Goal: Task Accomplishment & Management: Manage account settings

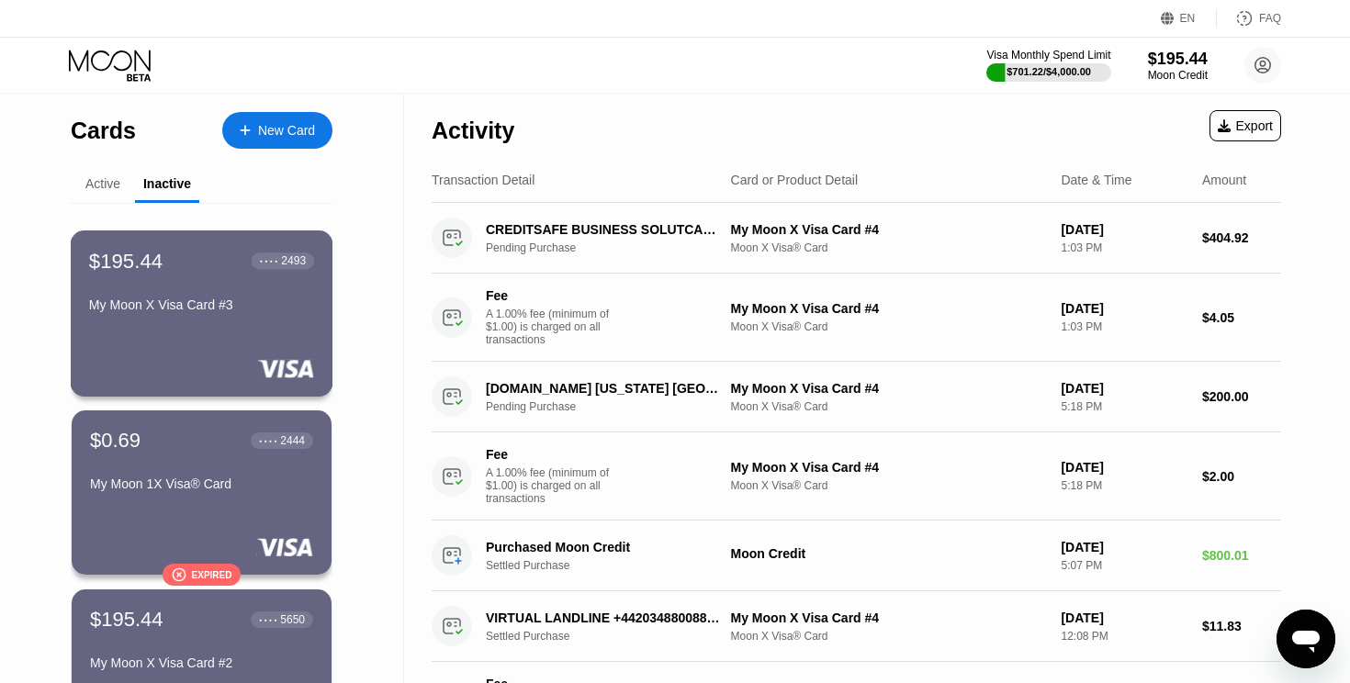
click at [231, 345] on div "$195.44 ● ● ● ● 2493 My Moon X Visa Card #3" at bounding box center [202, 314] width 263 height 166
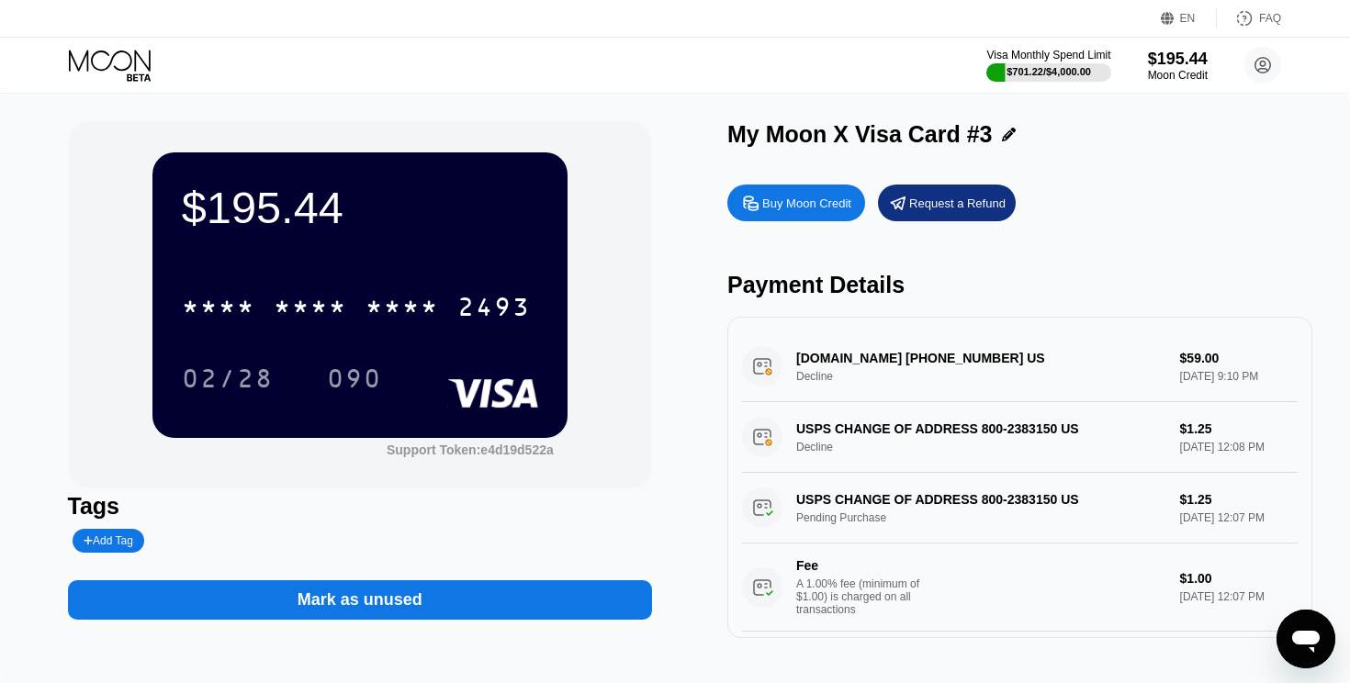
click at [130, 61] on icon at bounding box center [111, 66] width 85 height 32
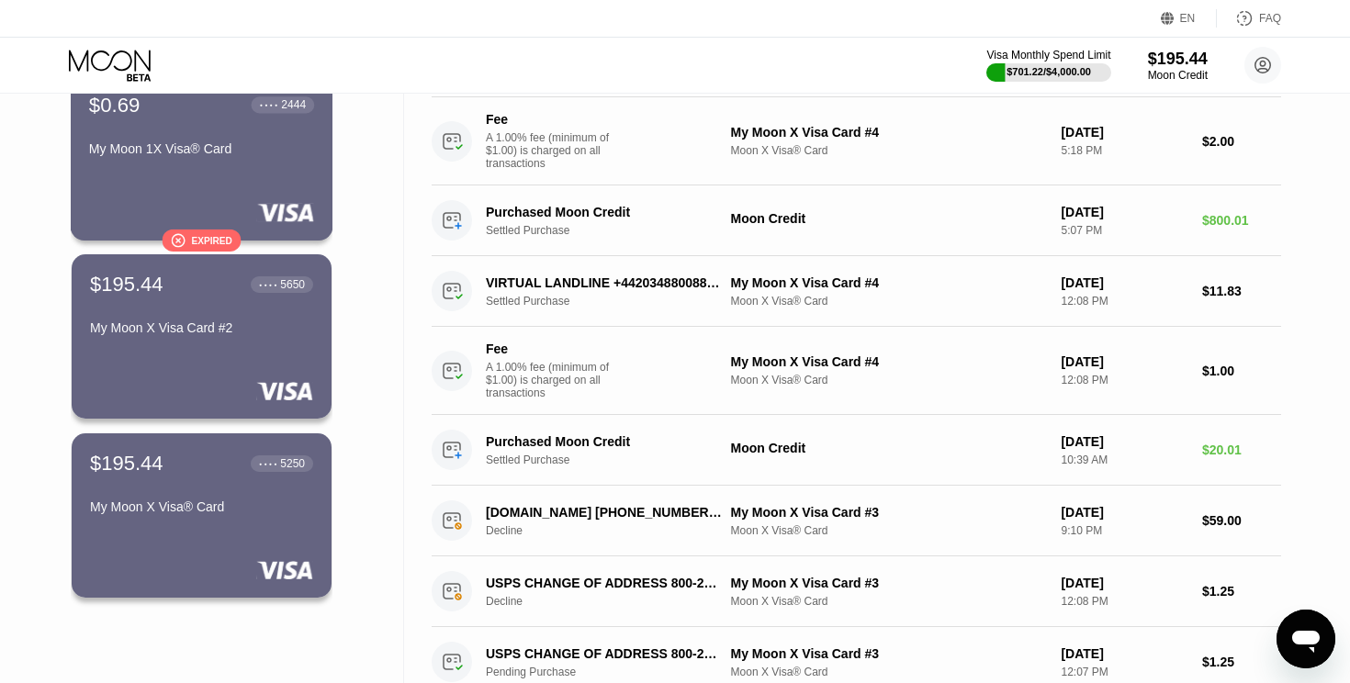
scroll to position [374, 0]
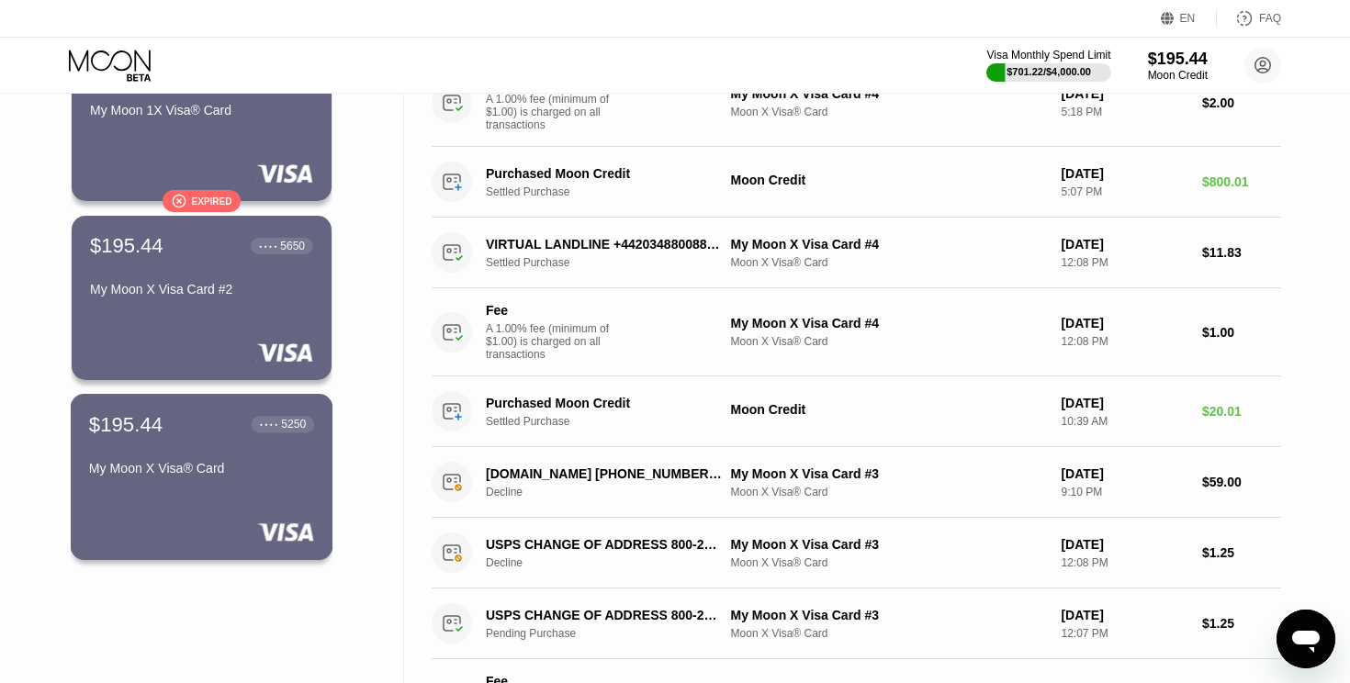
click at [153, 515] on div "$195.44 ● ● ● ● 5250 My Moon X Visa® Card" at bounding box center [202, 477] width 263 height 166
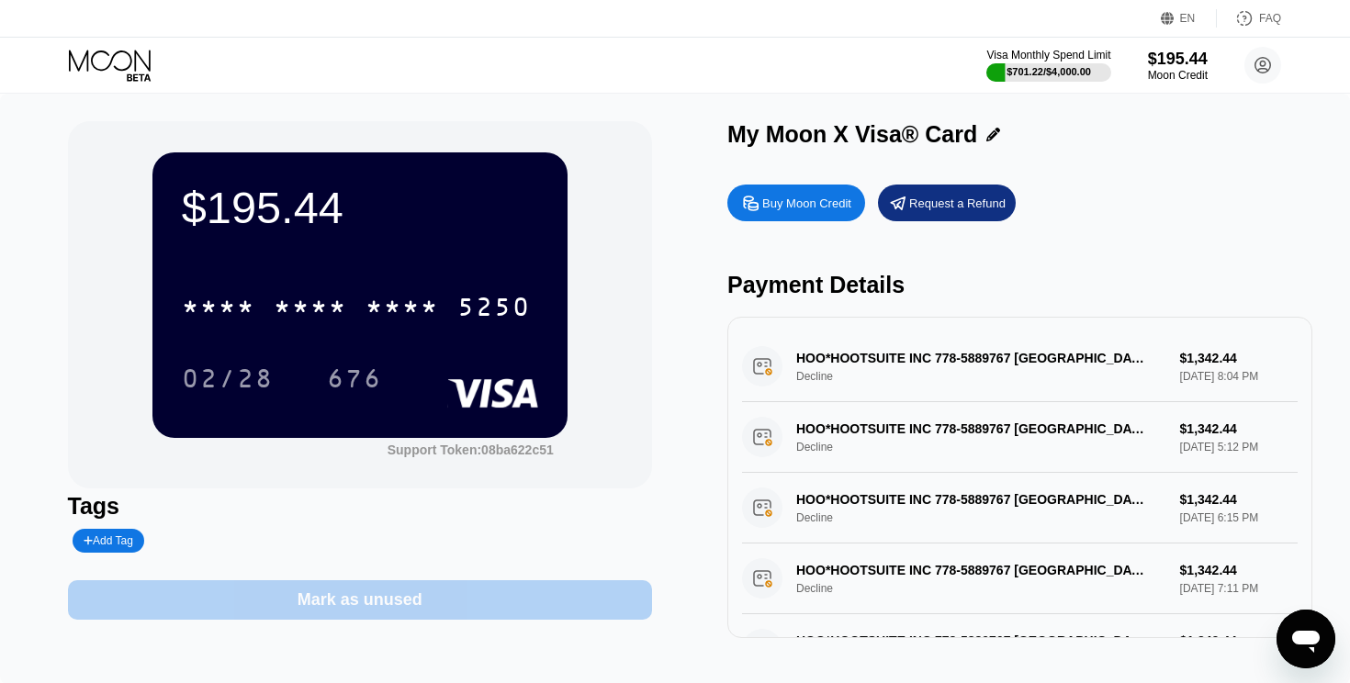
click at [397, 598] on div "Mark as unused" at bounding box center [360, 600] width 125 height 21
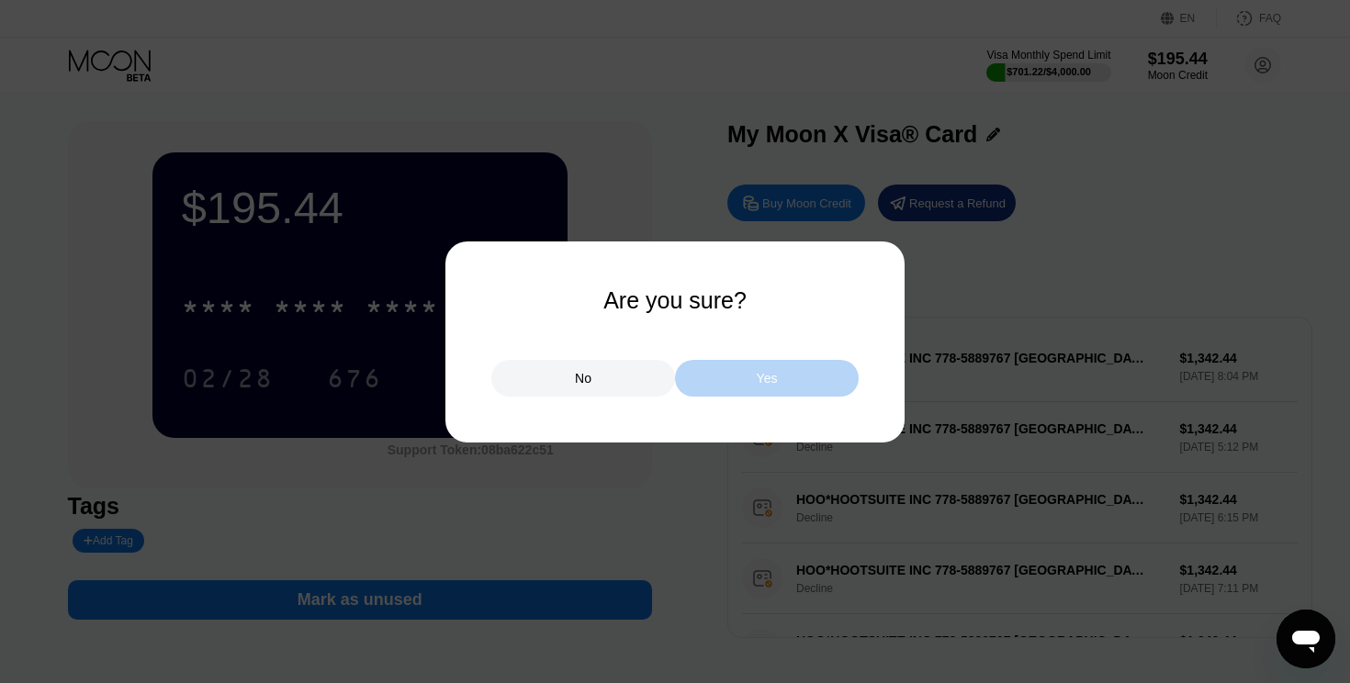
click at [727, 370] on div "Yes" at bounding box center [767, 378] width 184 height 37
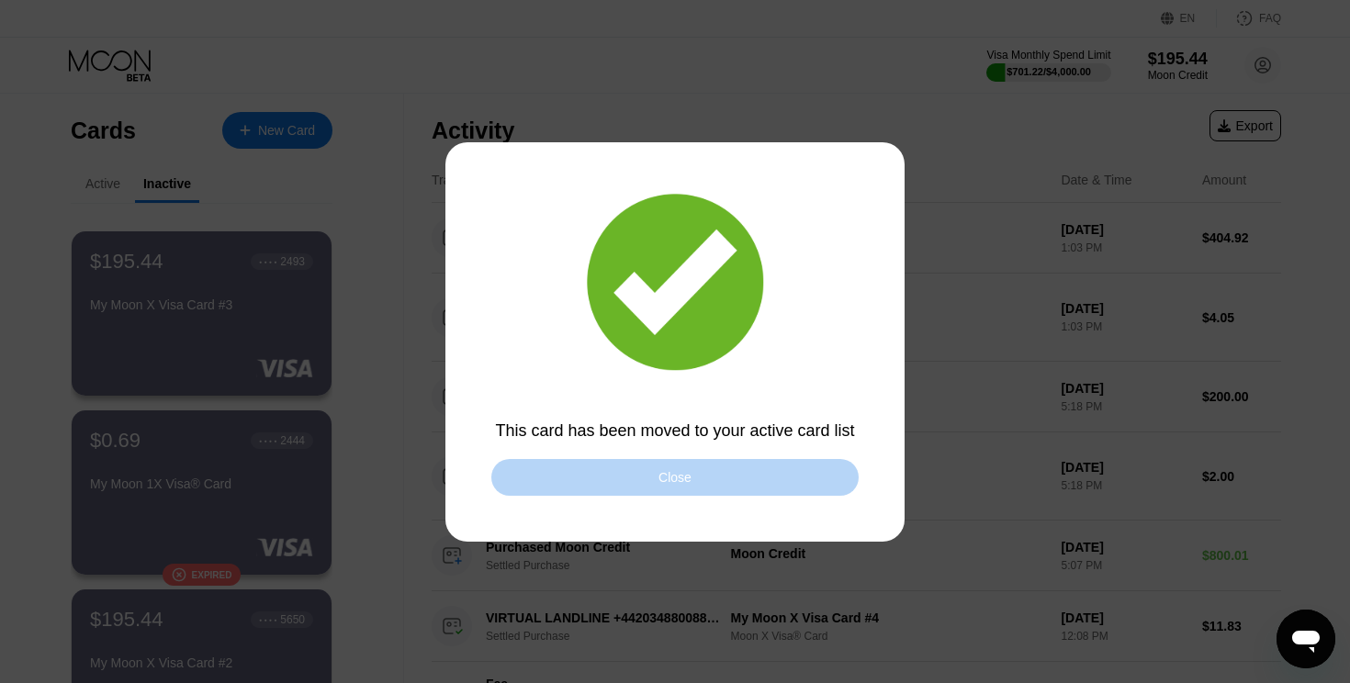
click at [609, 484] on div "Close" at bounding box center [674, 477] width 367 height 37
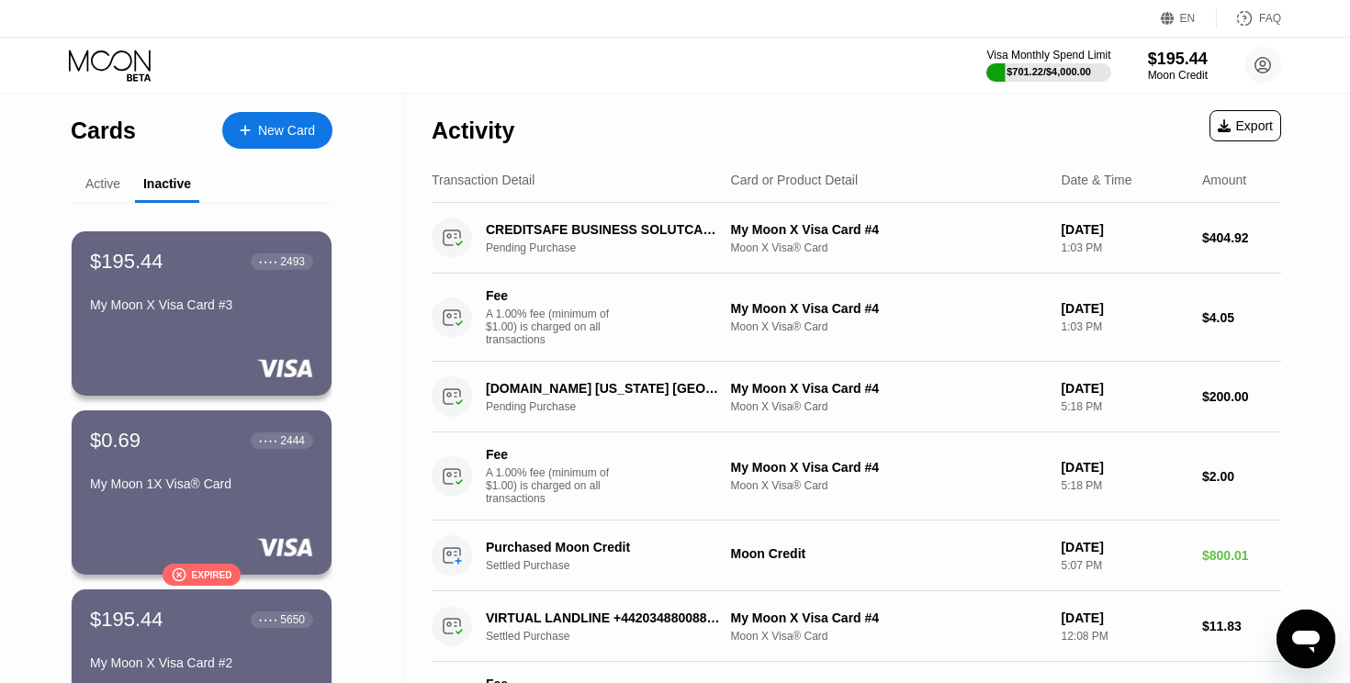
click at [86, 185] on div "Active" at bounding box center [102, 183] width 35 height 15
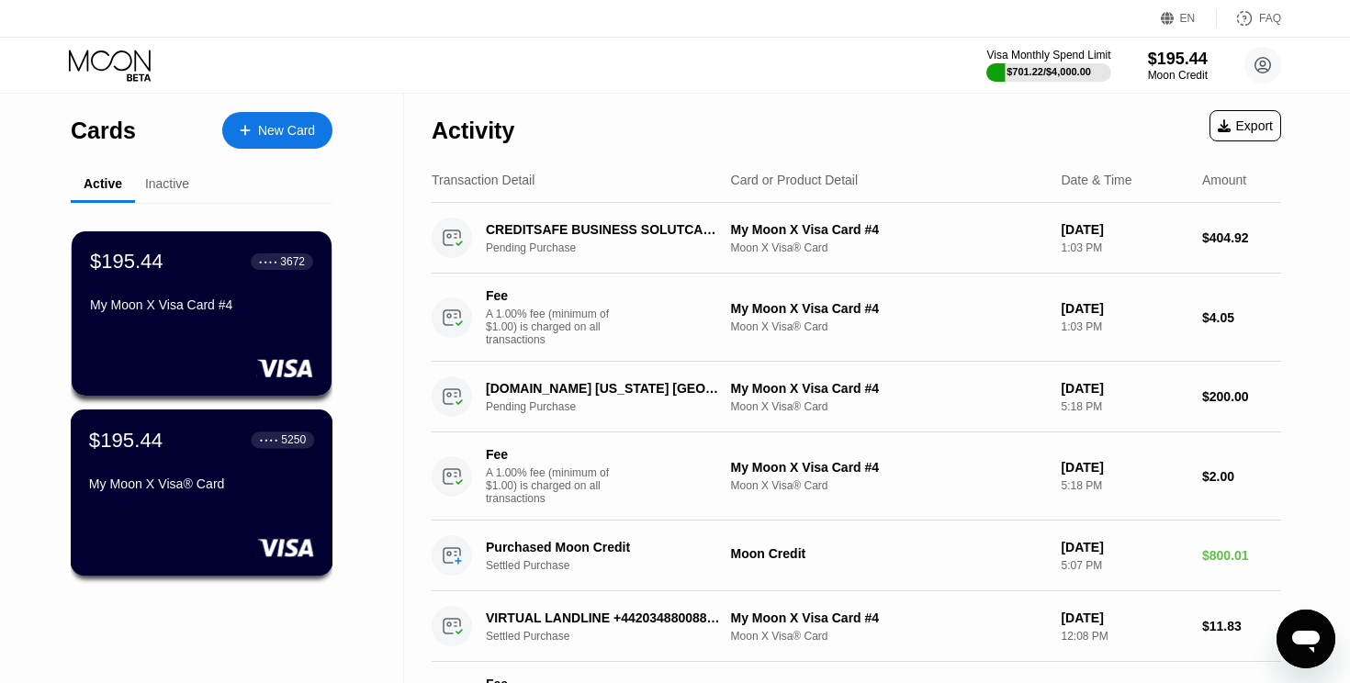
click at [220, 456] on div "$195.44 ● ● ● ● 5250 My Moon X Visa® Card" at bounding box center [201, 463] width 225 height 71
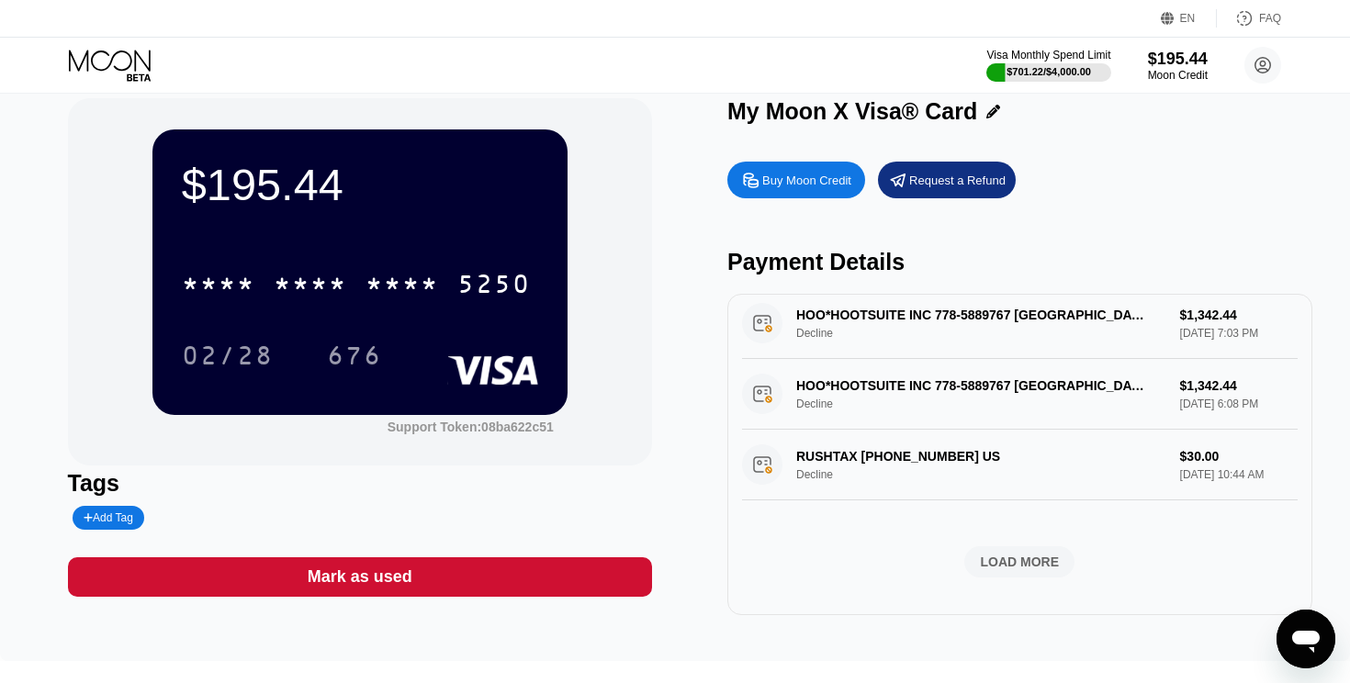
scroll to position [28, 0]
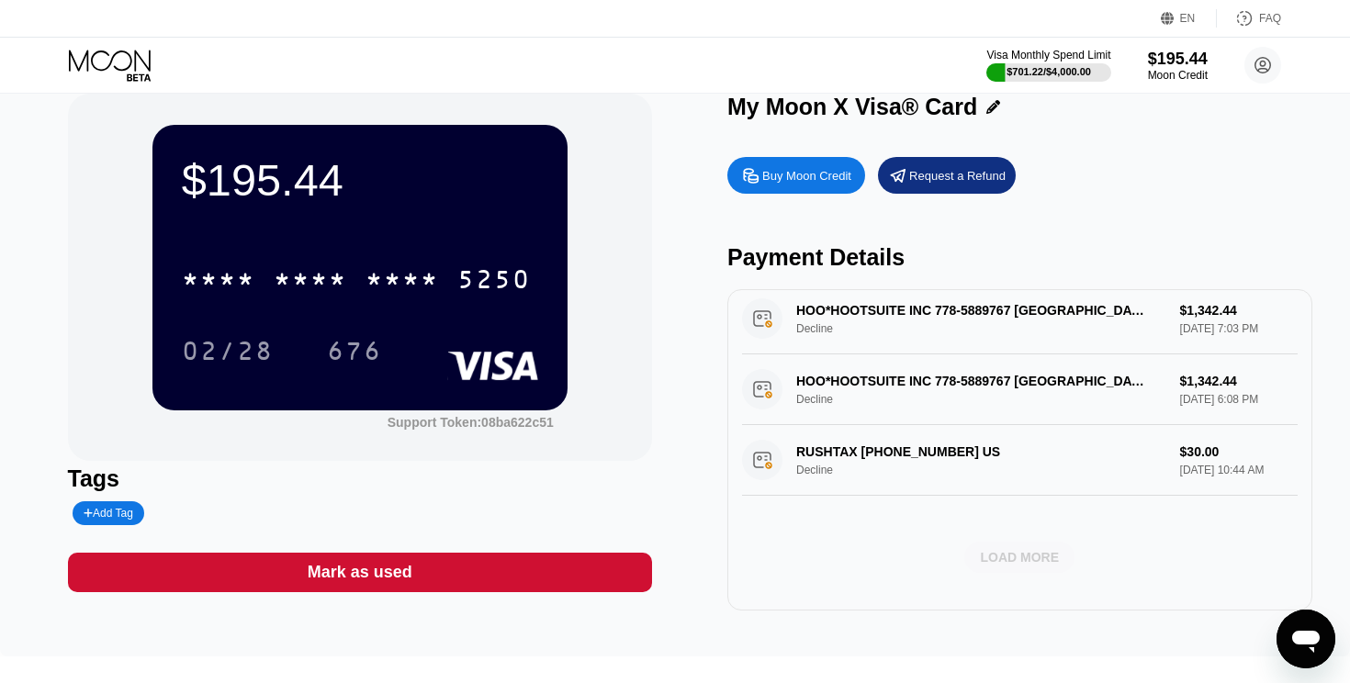
click at [999, 571] on div "LOAD MORE" at bounding box center [1020, 557] width 110 height 31
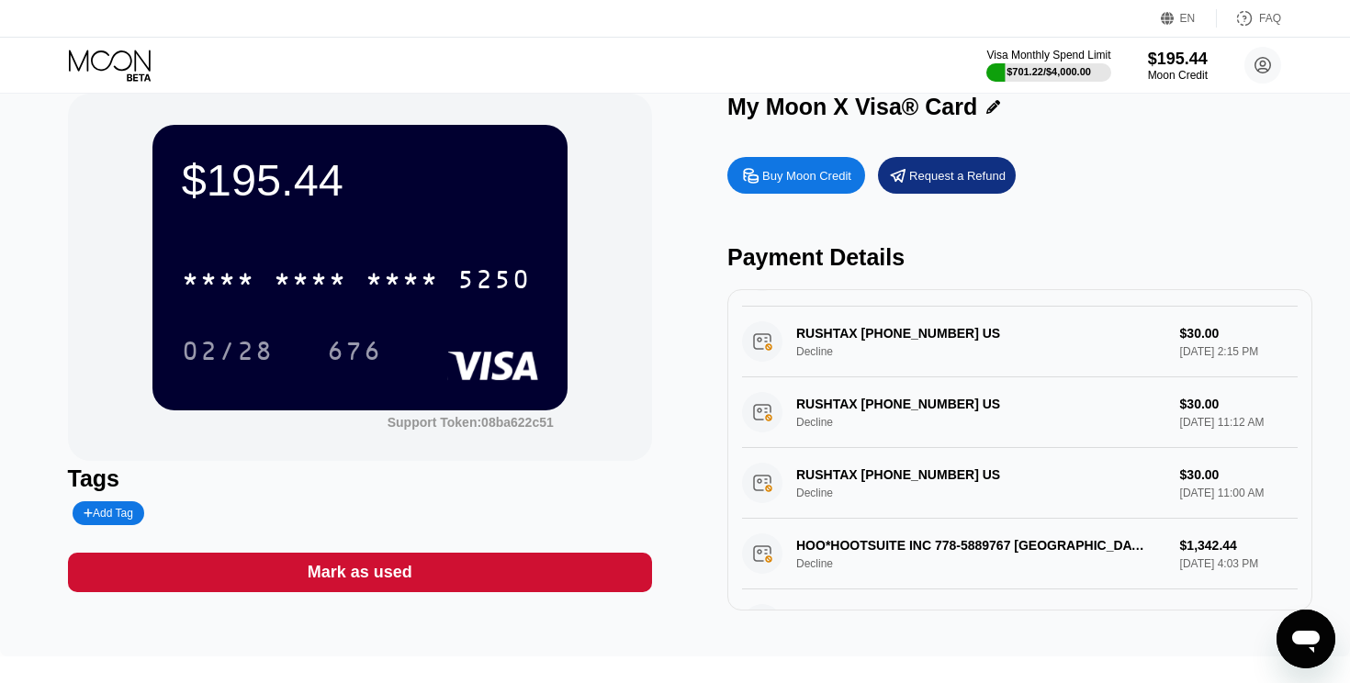
scroll to position [999, 0]
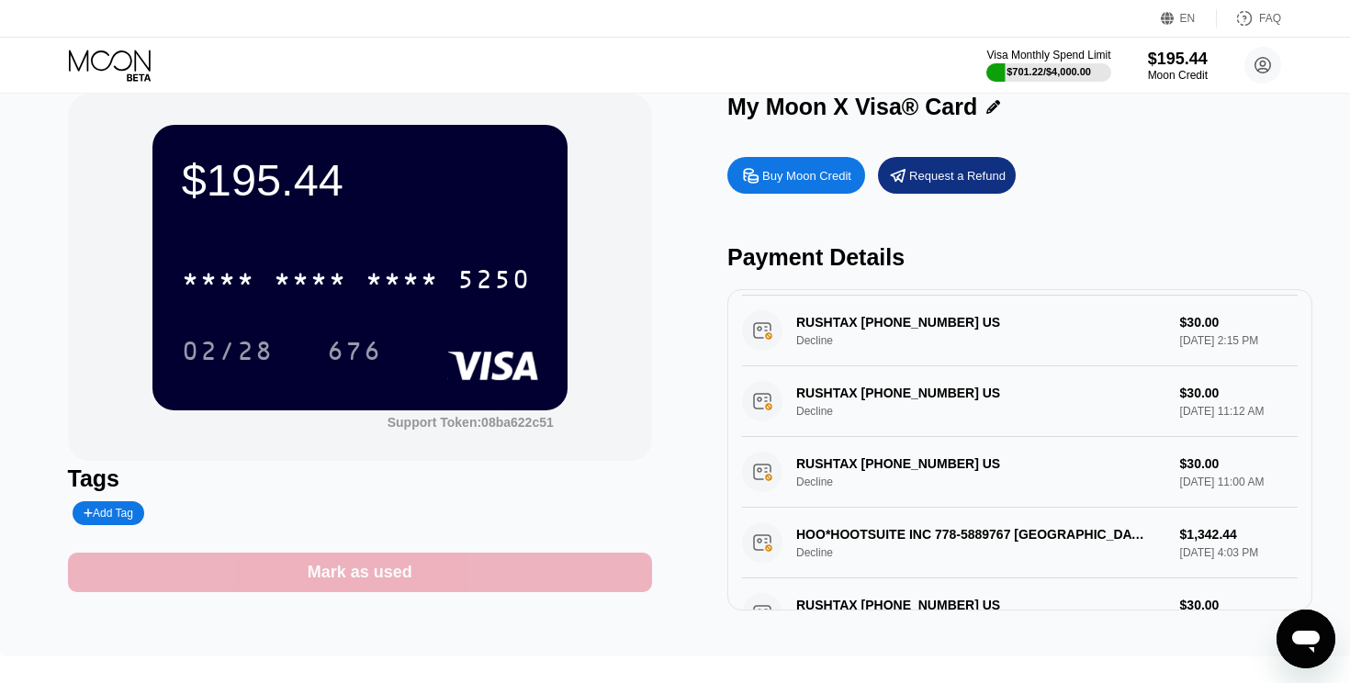
click at [378, 567] on div "Mark as used" at bounding box center [360, 572] width 105 height 21
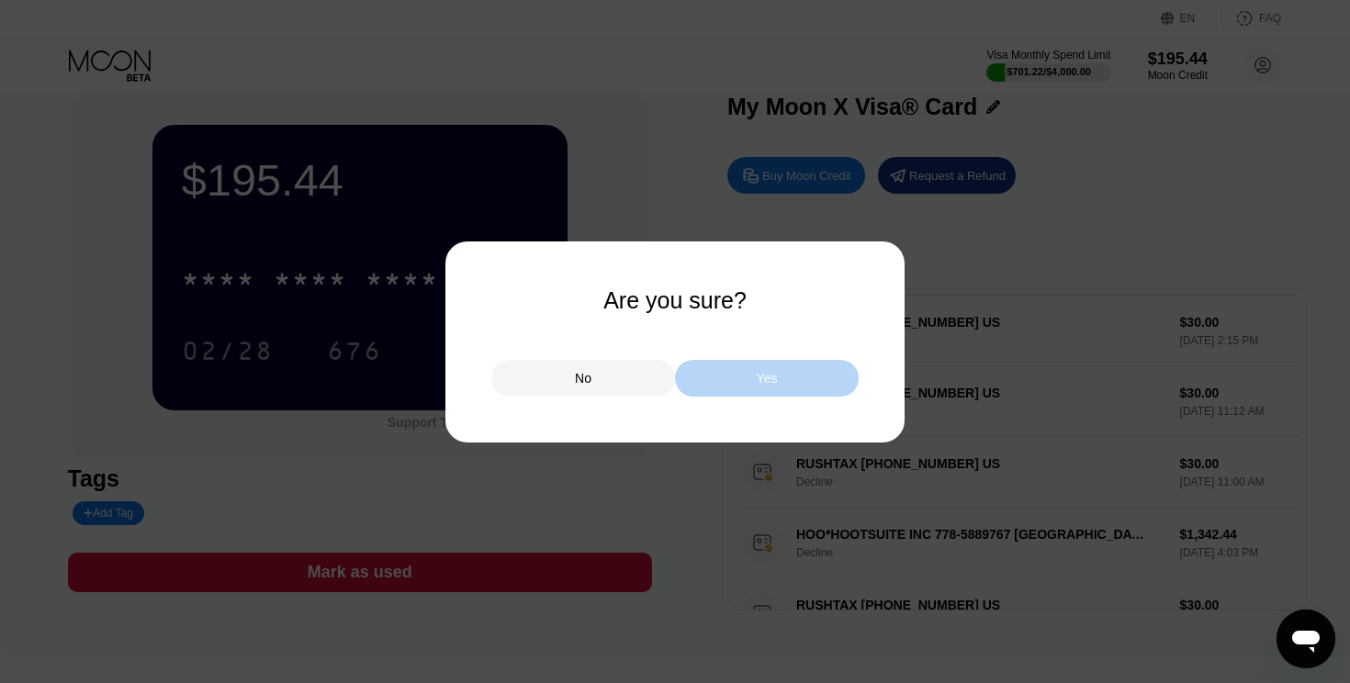
click at [749, 378] on div "Yes" at bounding box center [767, 378] width 184 height 37
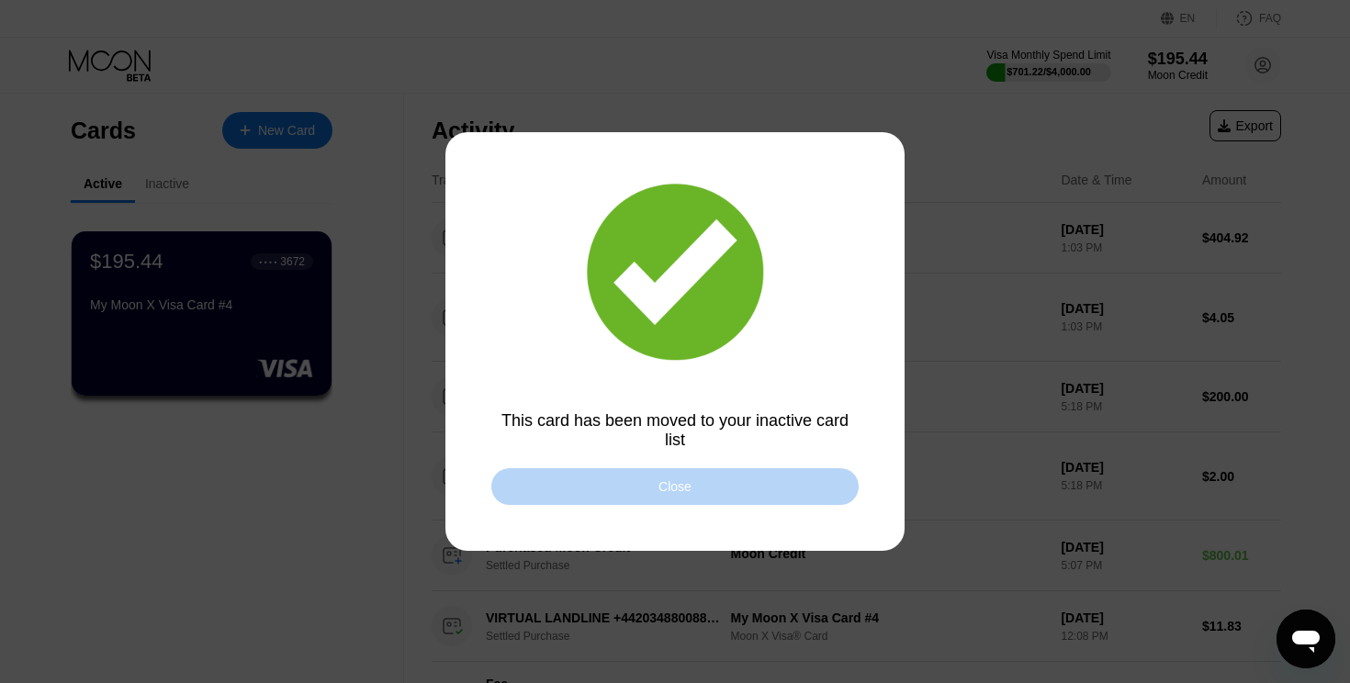
click at [635, 480] on div "Close" at bounding box center [674, 486] width 367 height 37
